Goal: Transaction & Acquisition: Download file/media

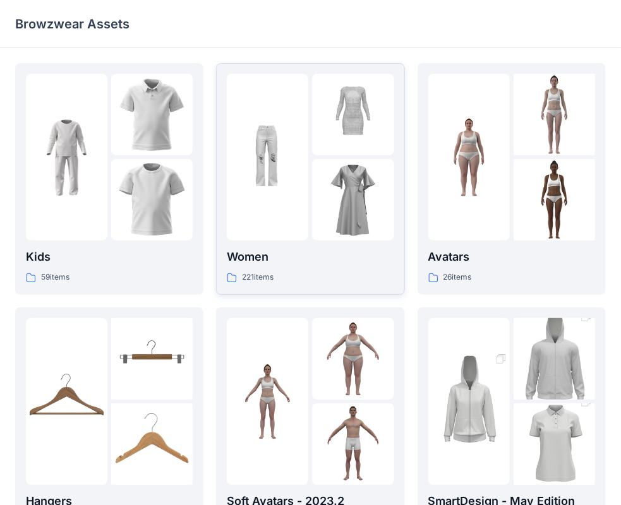
click at [286, 233] on div at bounding box center [267, 157] width 81 height 167
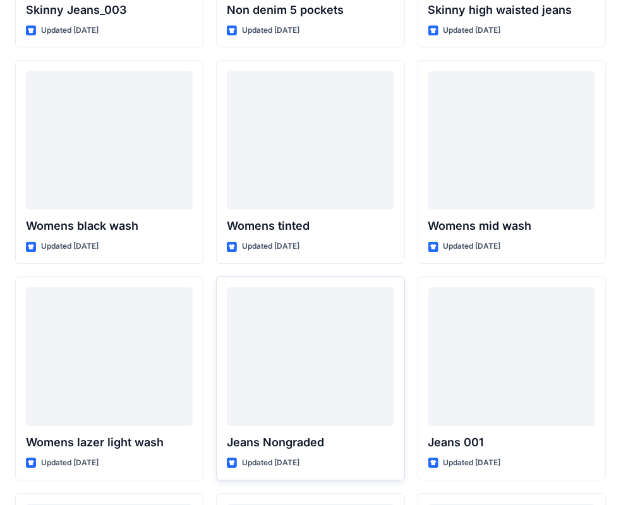
scroll to position [8844, 0]
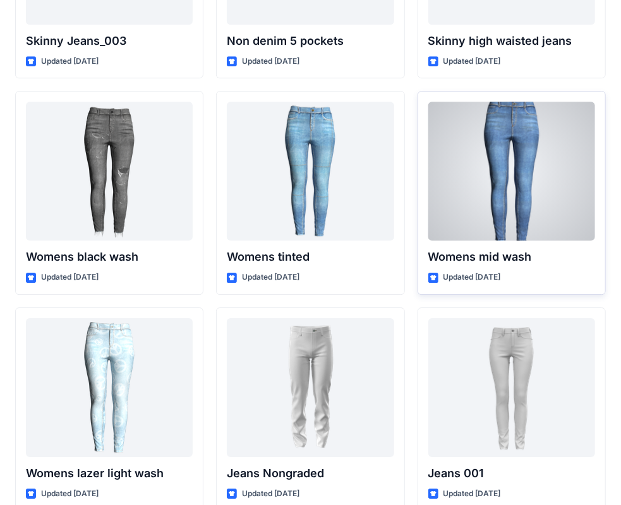
click at [481, 181] on div at bounding box center [511, 171] width 167 height 139
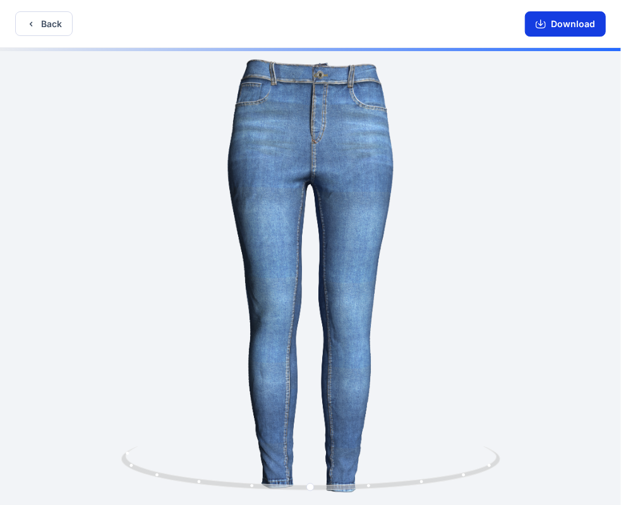
click at [566, 23] on button "Download" at bounding box center [565, 23] width 81 height 25
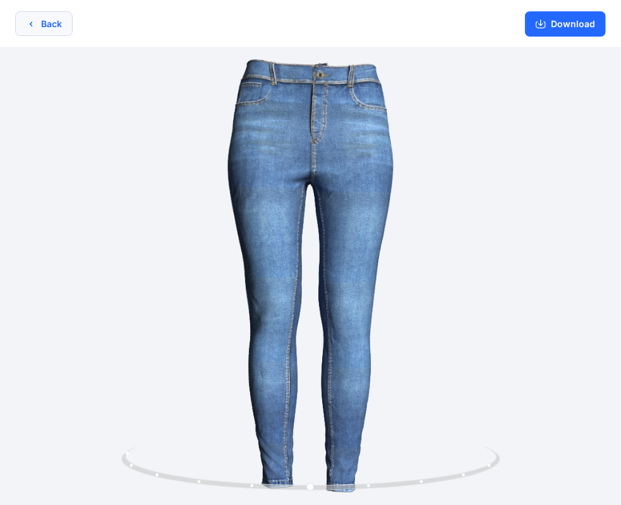
click at [38, 18] on button "Back" at bounding box center [43, 23] width 57 height 25
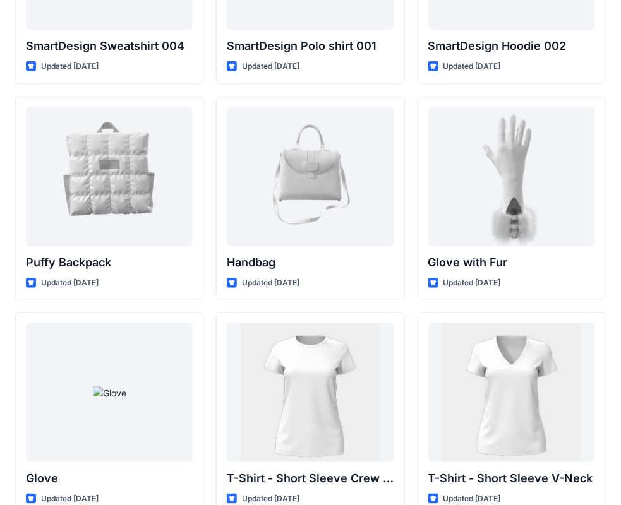
scroll to position [9728, 0]
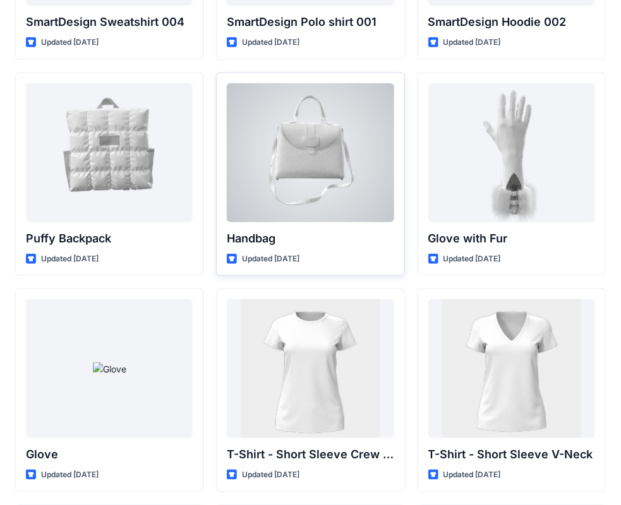
click at [299, 166] on div at bounding box center [310, 152] width 167 height 139
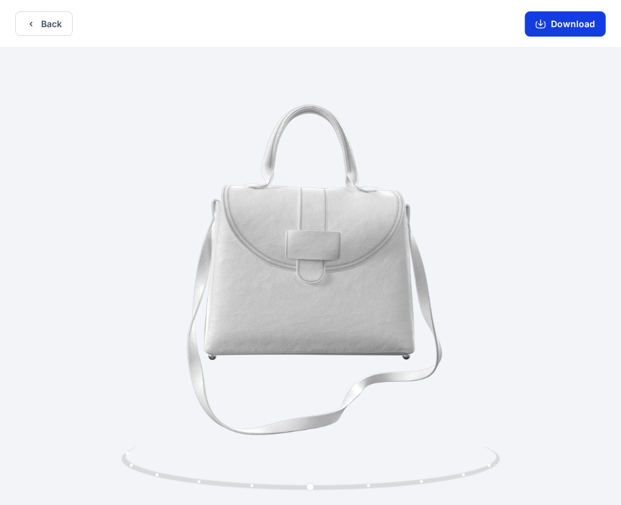
click at [563, 28] on button "Download" at bounding box center [565, 23] width 81 height 25
click at [48, 27] on button "Back" at bounding box center [43, 23] width 57 height 25
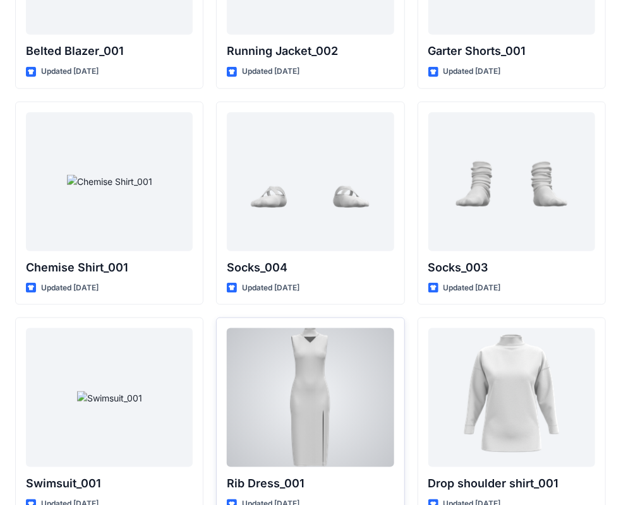
scroll to position [15345, 0]
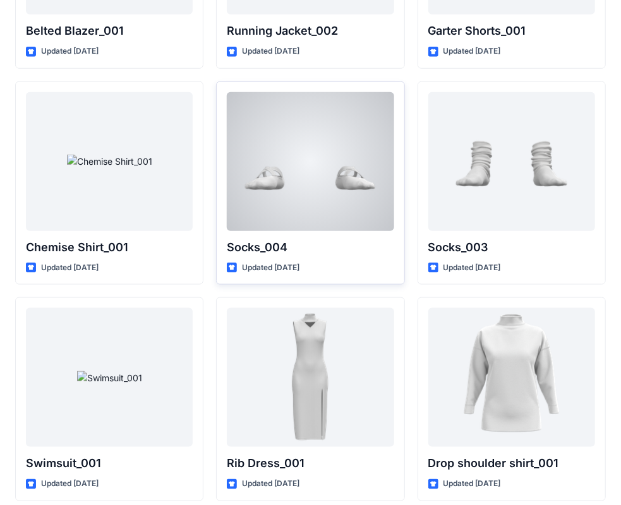
click at [280, 171] on div at bounding box center [310, 161] width 167 height 139
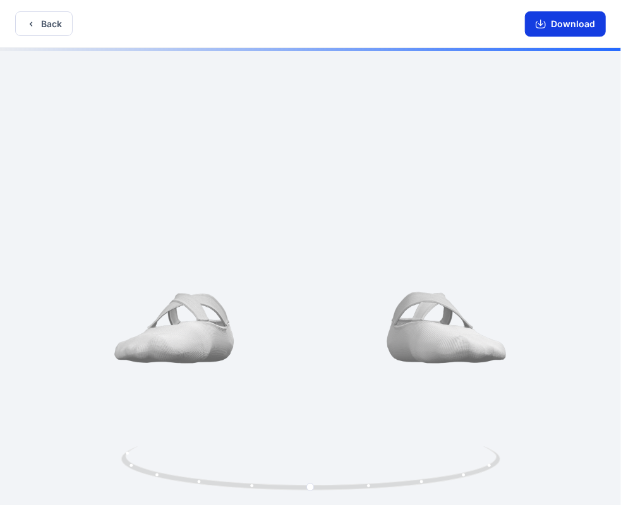
click at [586, 28] on button "Download" at bounding box center [565, 23] width 81 height 25
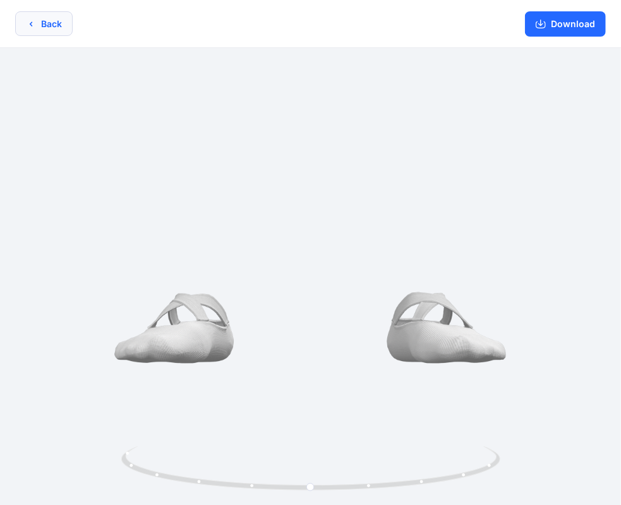
click at [40, 17] on button "Back" at bounding box center [43, 23] width 57 height 25
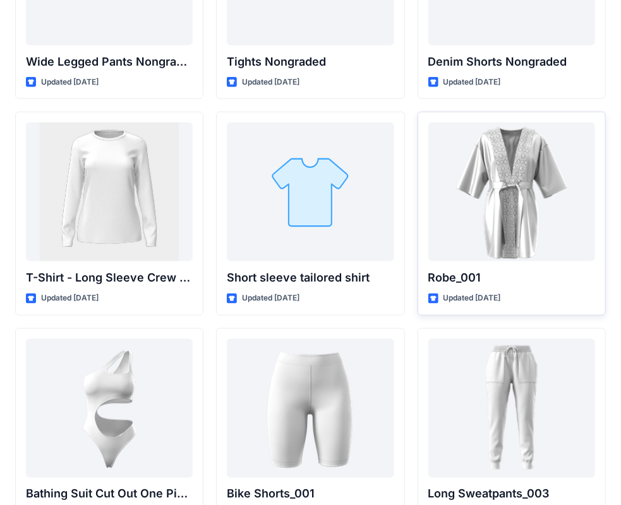
scroll to position [13204, 0]
